Goal: Navigation & Orientation: Go to known website

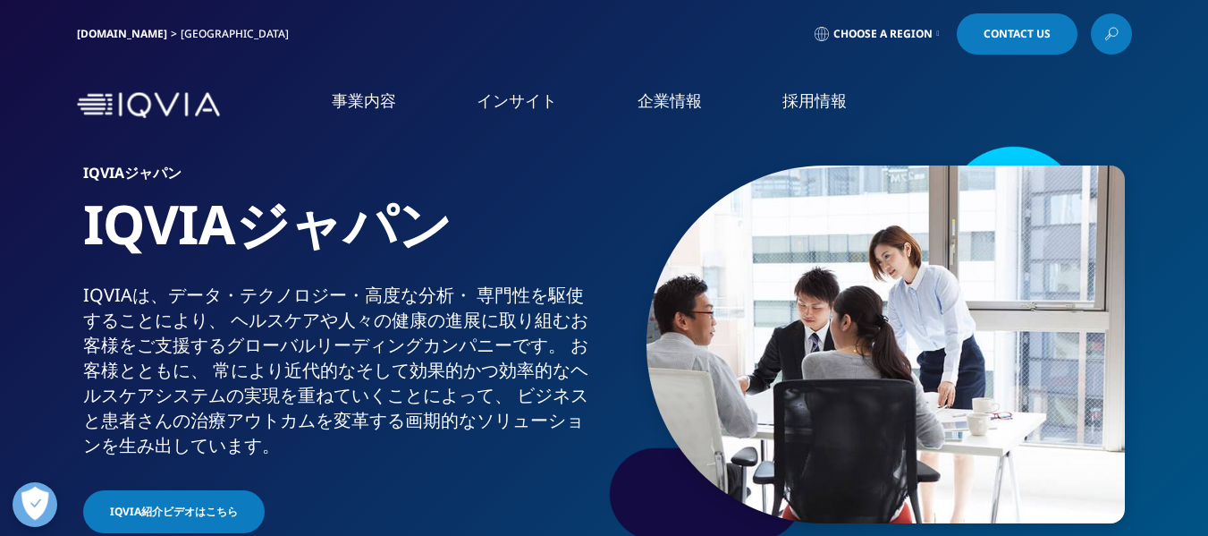
click at [89, 30] on link "IQVIA.COM" at bounding box center [122, 33] width 90 height 15
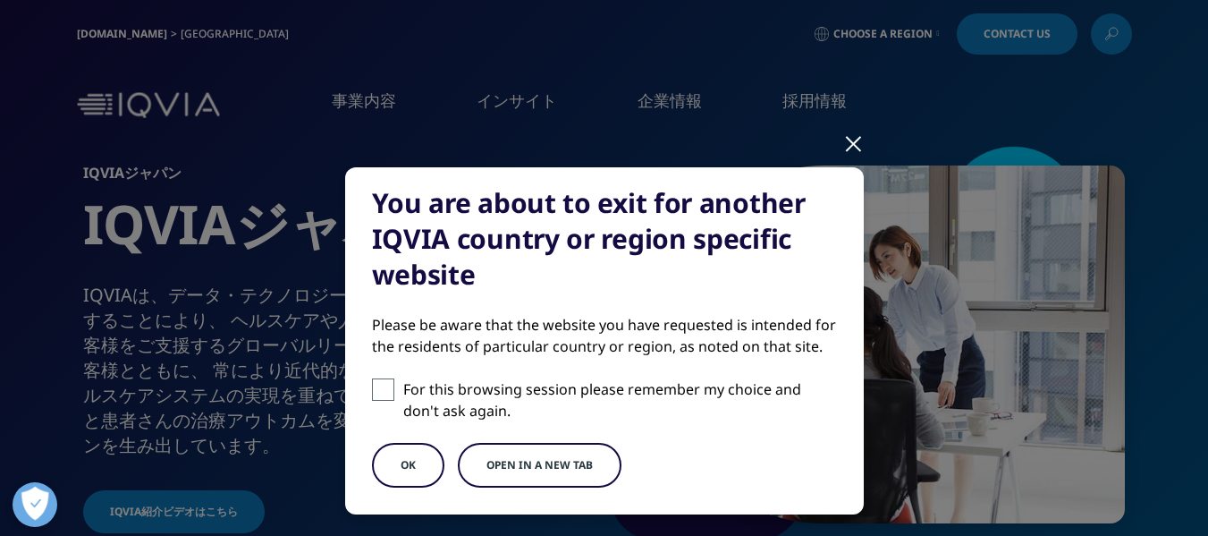
click at [843, 138] on div at bounding box center [853, 142] width 21 height 49
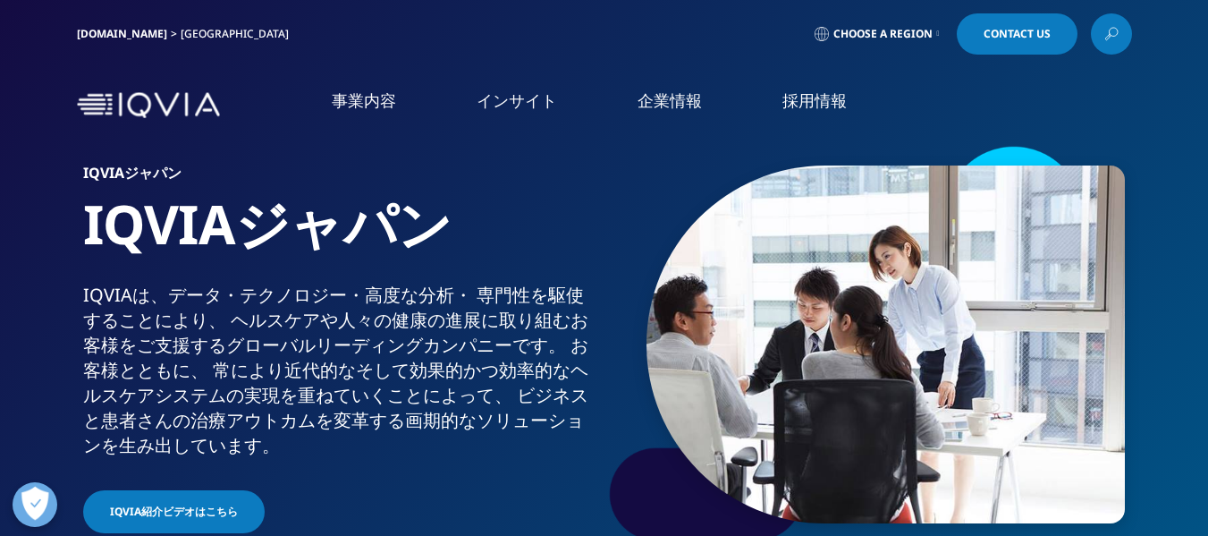
click at [113, 100] on img at bounding box center [148, 105] width 143 height 26
click at [101, 34] on link "IQVIA.COM" at bounding box center [122, 33] width 90 height 15
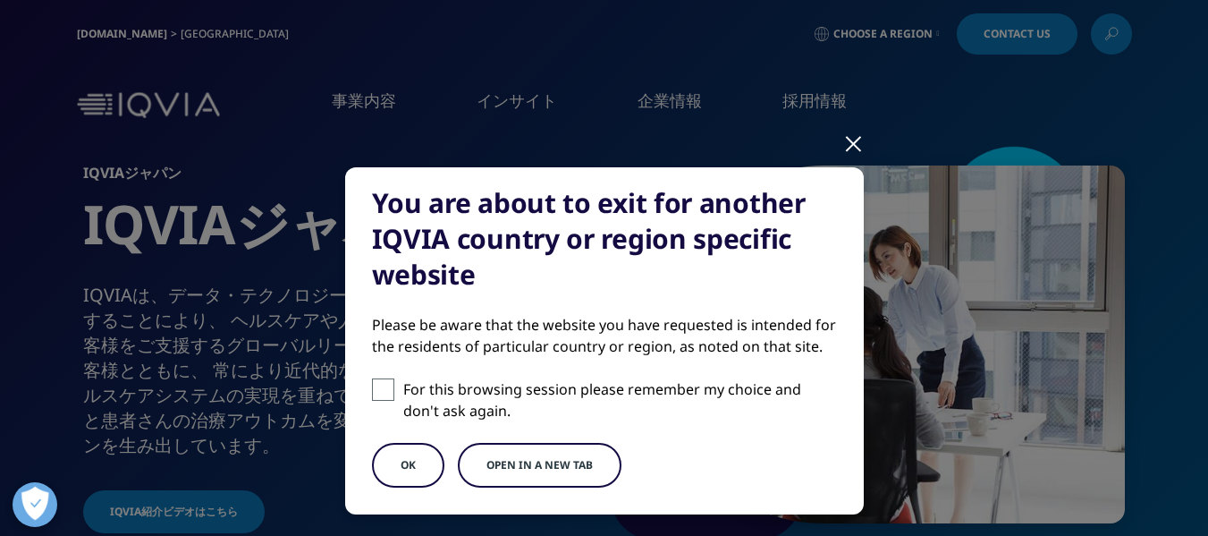
click at [386, 471] on button "OK" at bounding box center [408, 465] width 72 height 45
